Goal: Transaction & Acquisition: Subscribe to service/newsletter

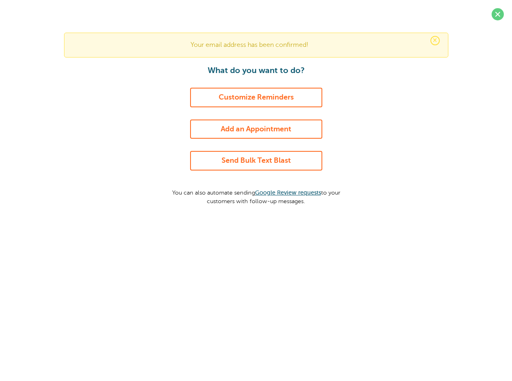
drag, startPoint x: 499, startPoint y: 14, endPoint x: 341, endPoint y: 63, distance: 164.6
click at [498, 14] on span at bounding box center [498, 14] width 12 height 12
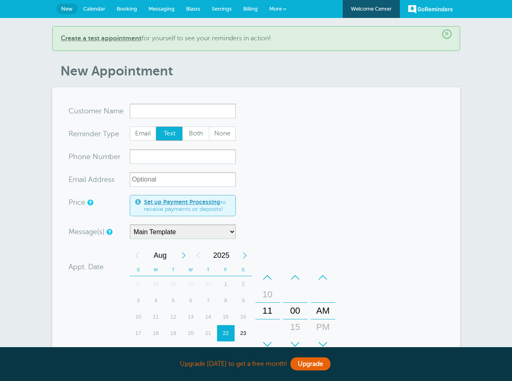
click at [252, 11] on span "Billing" at bounding box center [250, 9] width 15 height 6
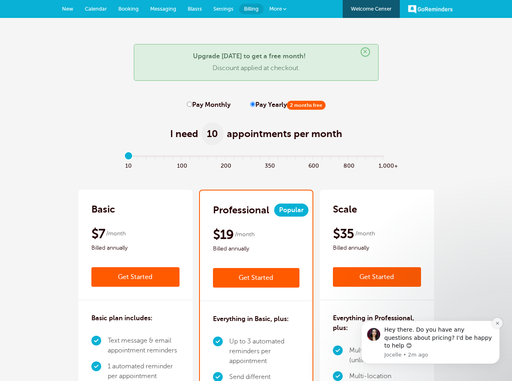
click at [496, 326] on icon "Dismiss notification" at bounding box center [498, 323] width 4 height 4
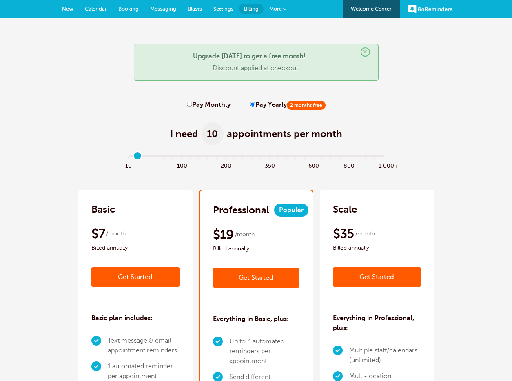
click at [139, 158] on input "range" at bounding box center [256, 158] width 264 height 2
click at [145, 158] on input "range" at bounding box center [256, 158] width 264 height 2
click at [159, 158] on input "range" at bounding box center [256, 158] width 264 height 2
drag, startPoint x: 177, startPoint y: 159, endPoint x: 188, endPoint y: 160, distance: 11.1
click at [177, 158] on input "range" at bounding box center [256, 158] width 264 height 2
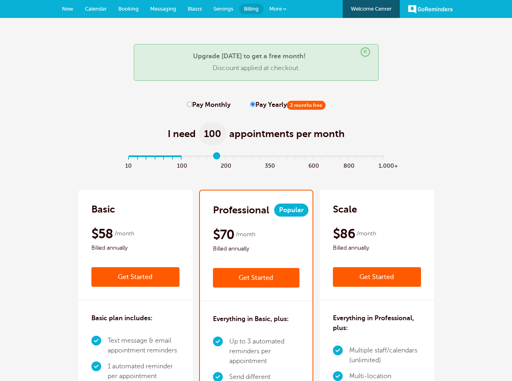
drag, startPoint x: 214, startPoint y: 159, endPoint x: 221, endPoint y: 160, distance: 7.0
click at [216, 158] on input "range" at bounding box center [256, 158] width 264 height 2
drag, startPoint x: 253, startPoint y: 161, endPoint x: 286, endPoint y: 163, distance: 33.1
click at [256, 161] on div "10 100 200 350 600 800 1,000+" at bounding box center [257, 164] width 264 height 9
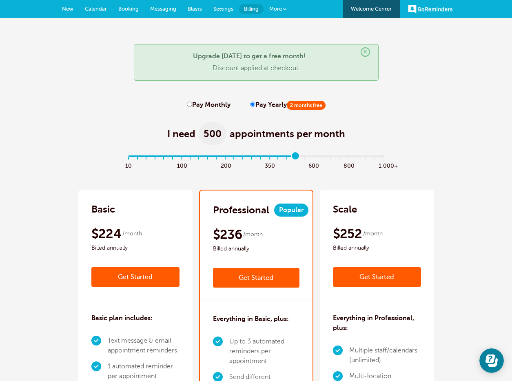
drag, startPoint x: 293, startPoint y: 160, endPoint x: 311, endPoint y: 158, distance: 18.0
click at [293, 160] on div "10 100 200 350 600 800 1,000+" at bounding box center [256, 167] width 264 height 22
click at [337, 157] on input "range" at bounding box center [256, 158] width 264 height 2
type input "0"
drag, startPoint x: 129, startPoint y: 157, endPoint x: 174, endPoint y: 145, distance: 46.5
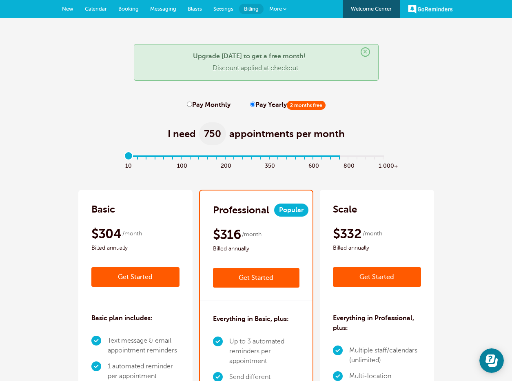
click at [129, 157] on input "range" at bounding box center [256, 158] width 264 height 2
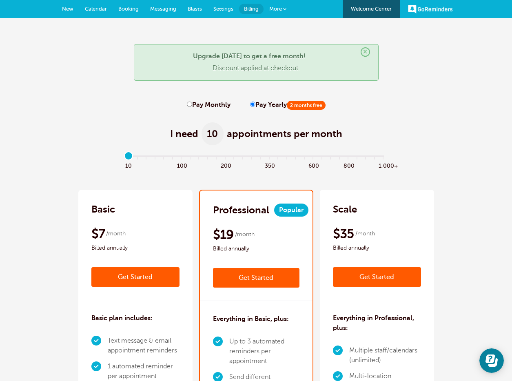
drag, startPoint x: 189, startPoint y: 103, endPoint x: 207, endPoint y: 106, distance: 18.2
click at [189, 103] on input "Pay Monthly" at bounding box center [189, 104] width 5 height 5
radio input "true"
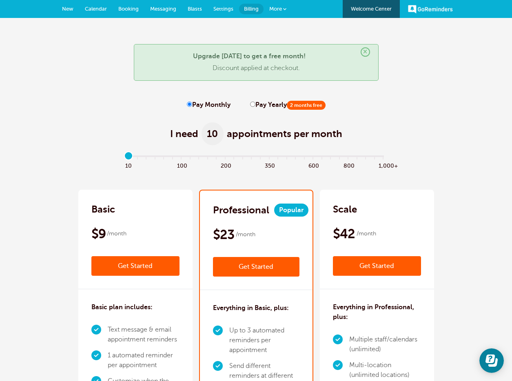
click at [132, 157] on input "range" at bounding box center [256, 158] width 264 height 2
click at [137, 158] on input "range" at bounding box center [256, 158] width 264 height 2
click at [159, 158] on input "range" at bounding box center [256, 158] width 264 height 2
click at [209, 162] on span at bounding box center [207, 164] width 9 height 9
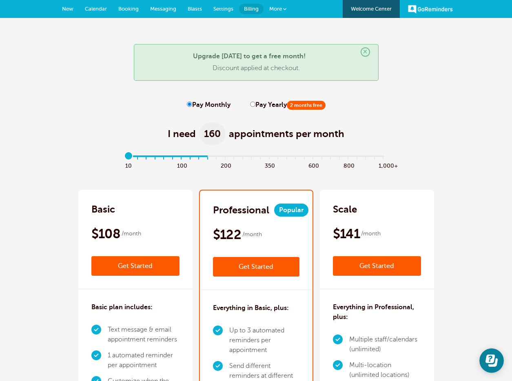
type input "0"
click at [129, 157] on input "range" at bounding box center [256, 158] width 264 height 2
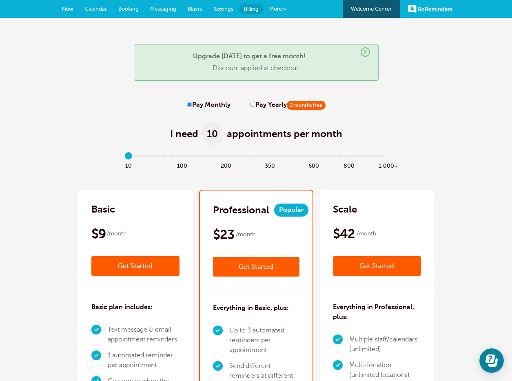
click at [251, 105] on input "Pay Yearly 2 months free" at bounding box center [252, 104] width 5 height 5
radio input "true"
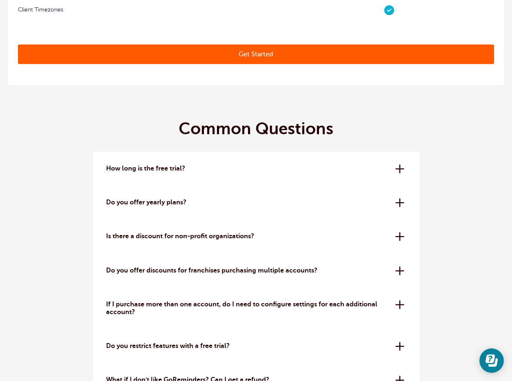
scroll to position [4307, 0]
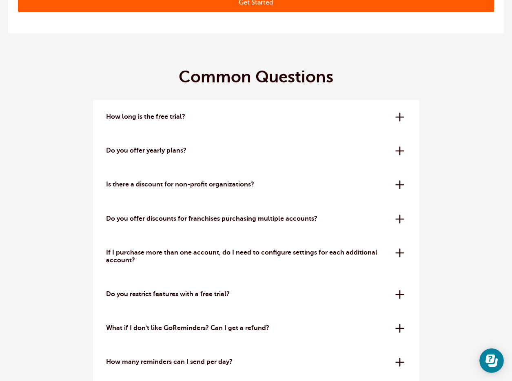
click at [249, 155] on p "Do you offer yearly plans?" at bounding box center [247, 151] width 283 height 8
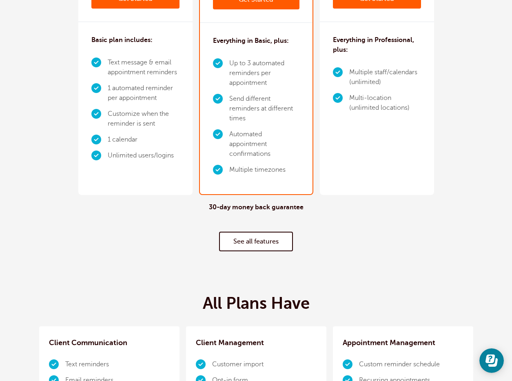
scroll to position [0, 0]
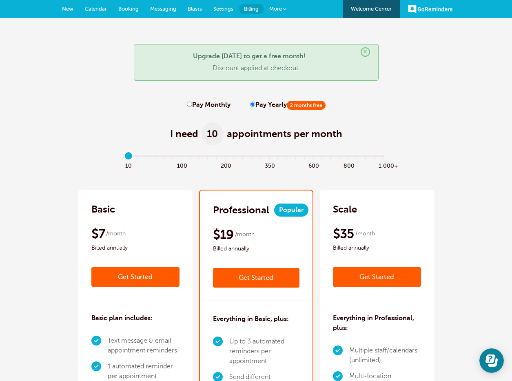
click at [455, 129] on div "I need 10 appointments per month" at bounding box center [256, 129] width 496 height 40
